Goal: Transaction & Acquisition: Book appointment/travel/reservation

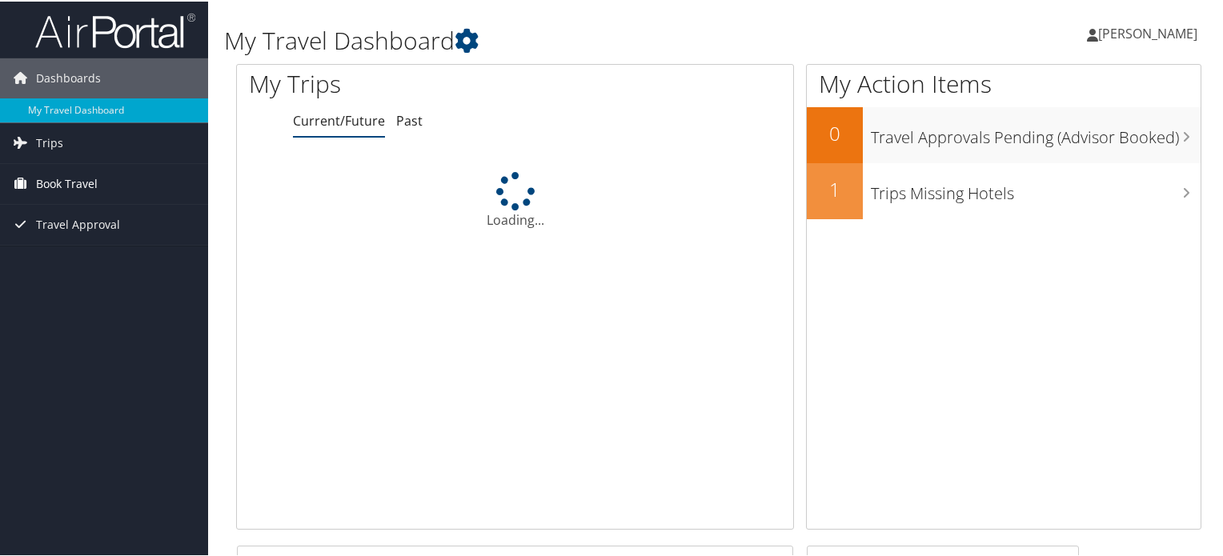
click at [50, 181] on span "Book Travel" at bounding box center [67, 182] width 62 height 40
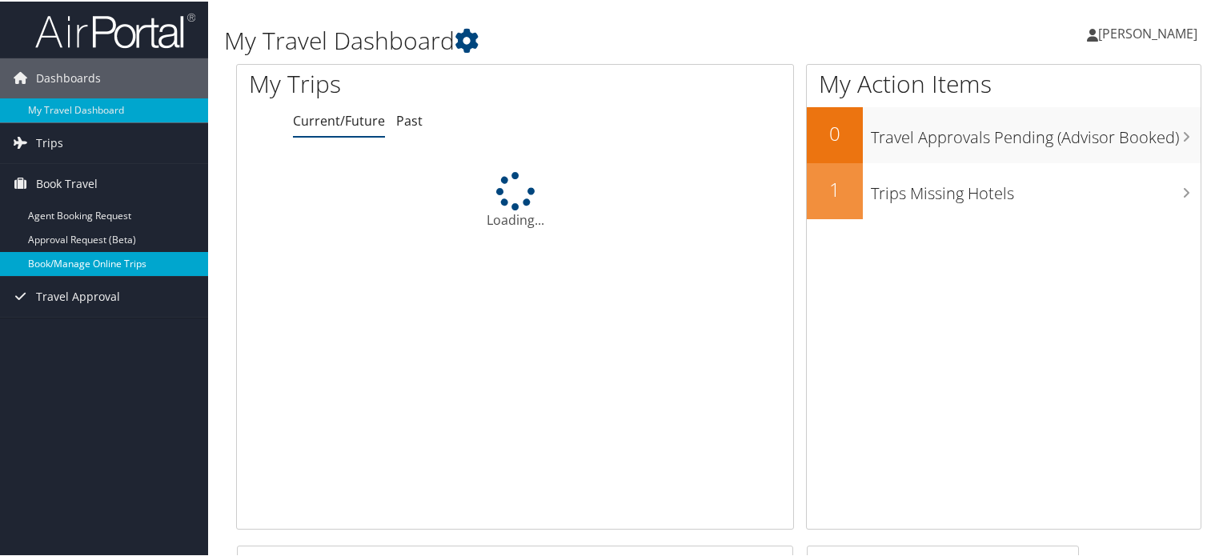
click at [84, 254] on link "Book/Manage Online Trips" at bounding box center [104, 262] width 208 height 24
